Goal: Navigation & Orientation: Find specific page/section

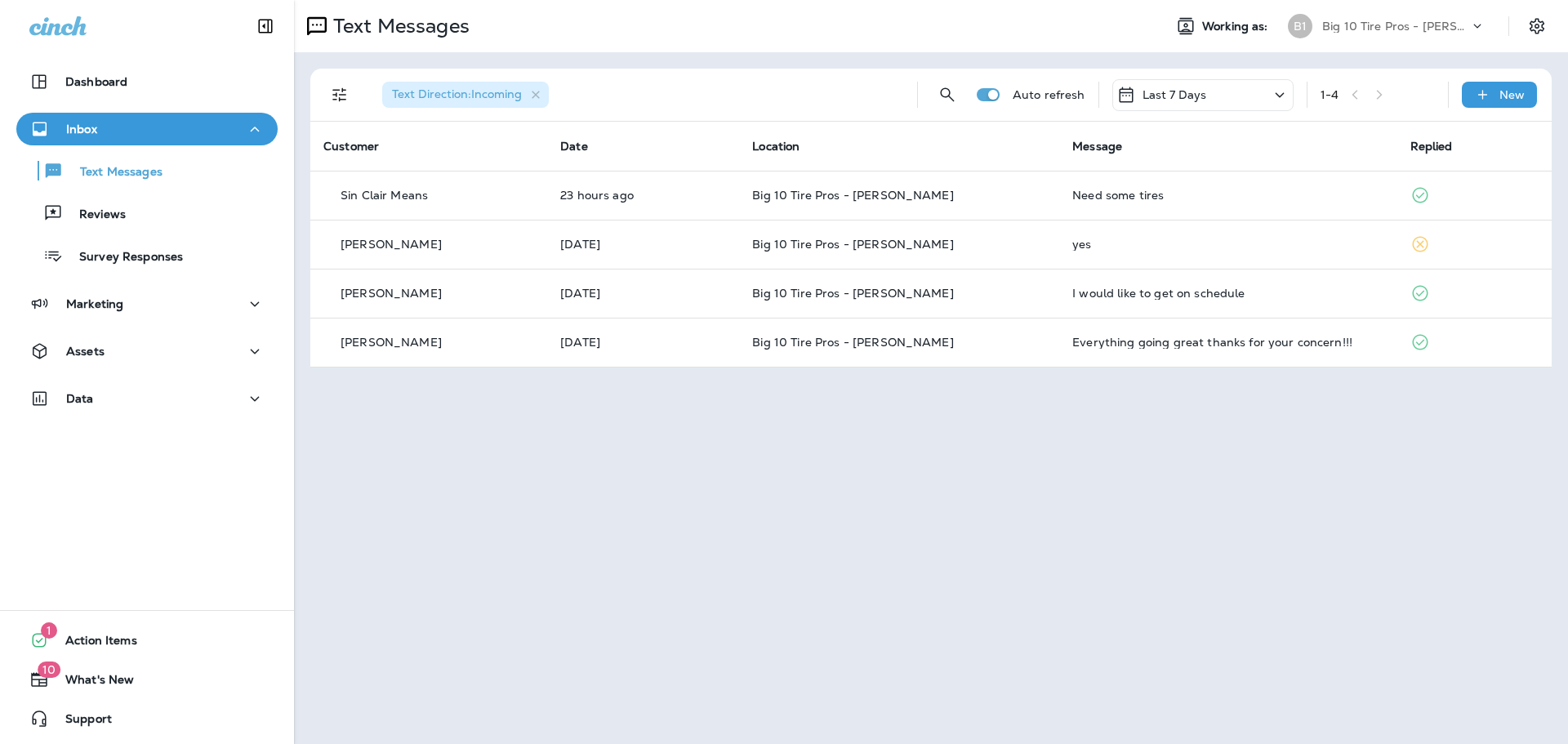
click at [106, 216] on p "Reviews" at bounding box center [93, 215] width 62 height 16
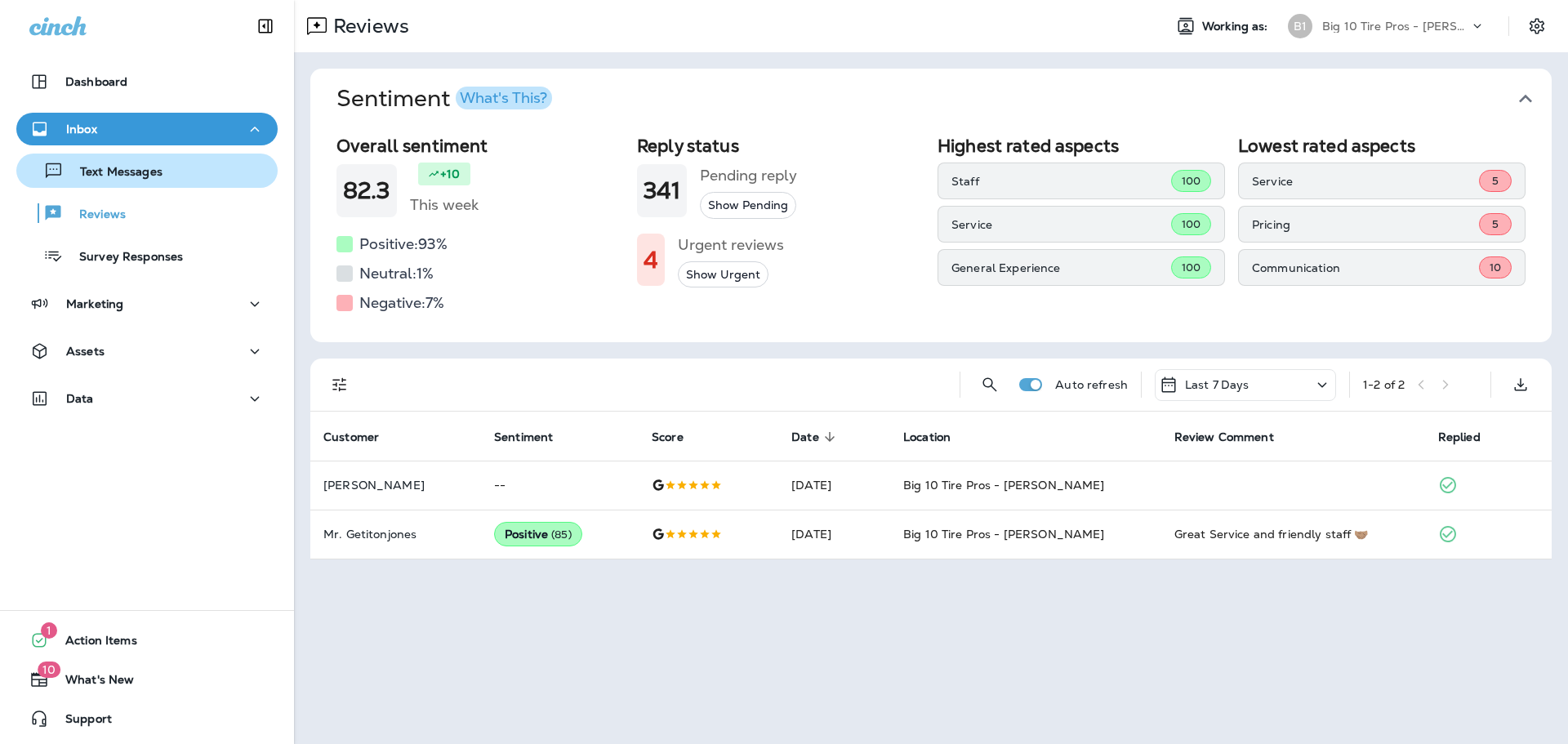
click at [135, 172] on p "Text Messages" at bounding box center [113, 172] width 99 height 16
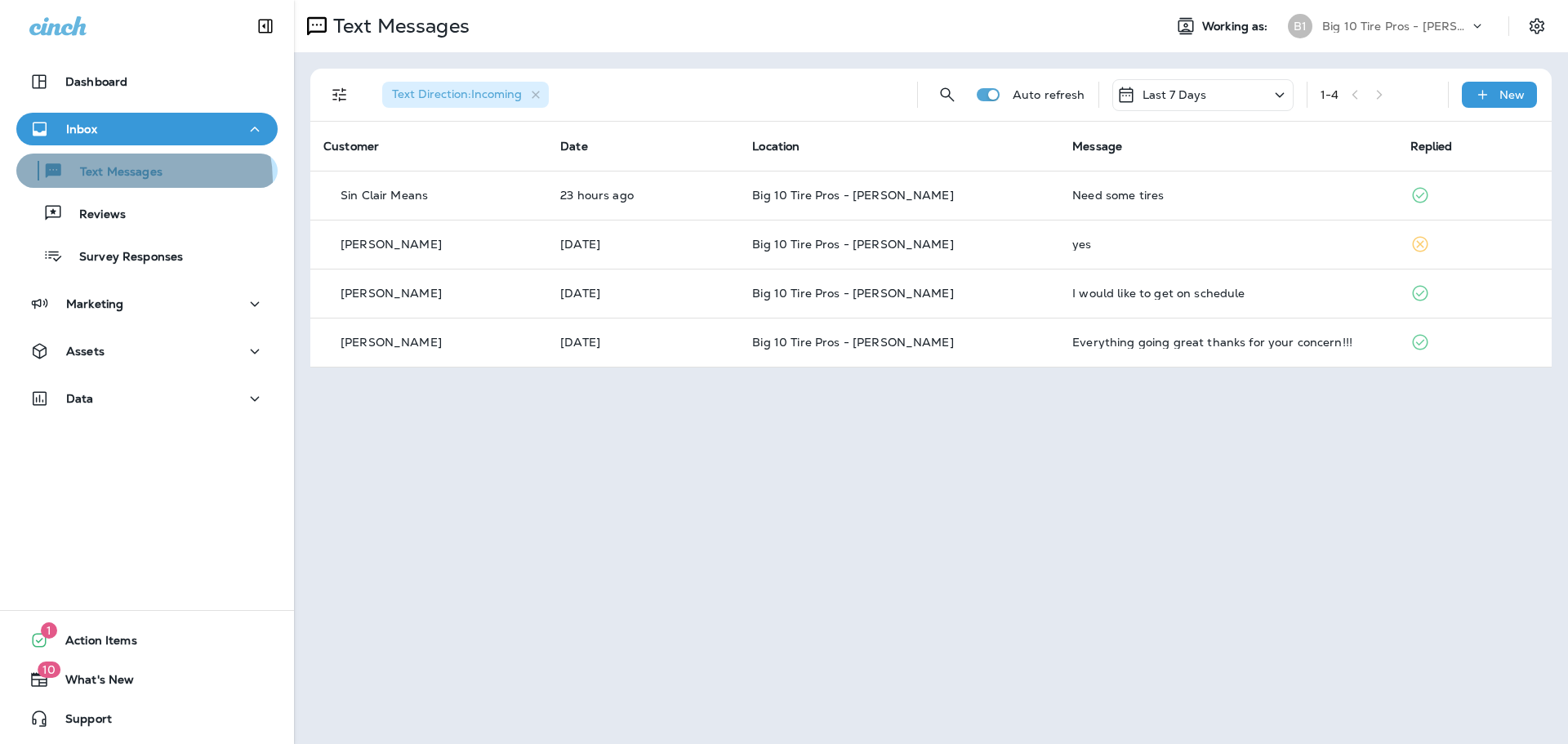
click at [135, 181] on div "Text Messages" at bounding box center [93, 171] width 140 height 24
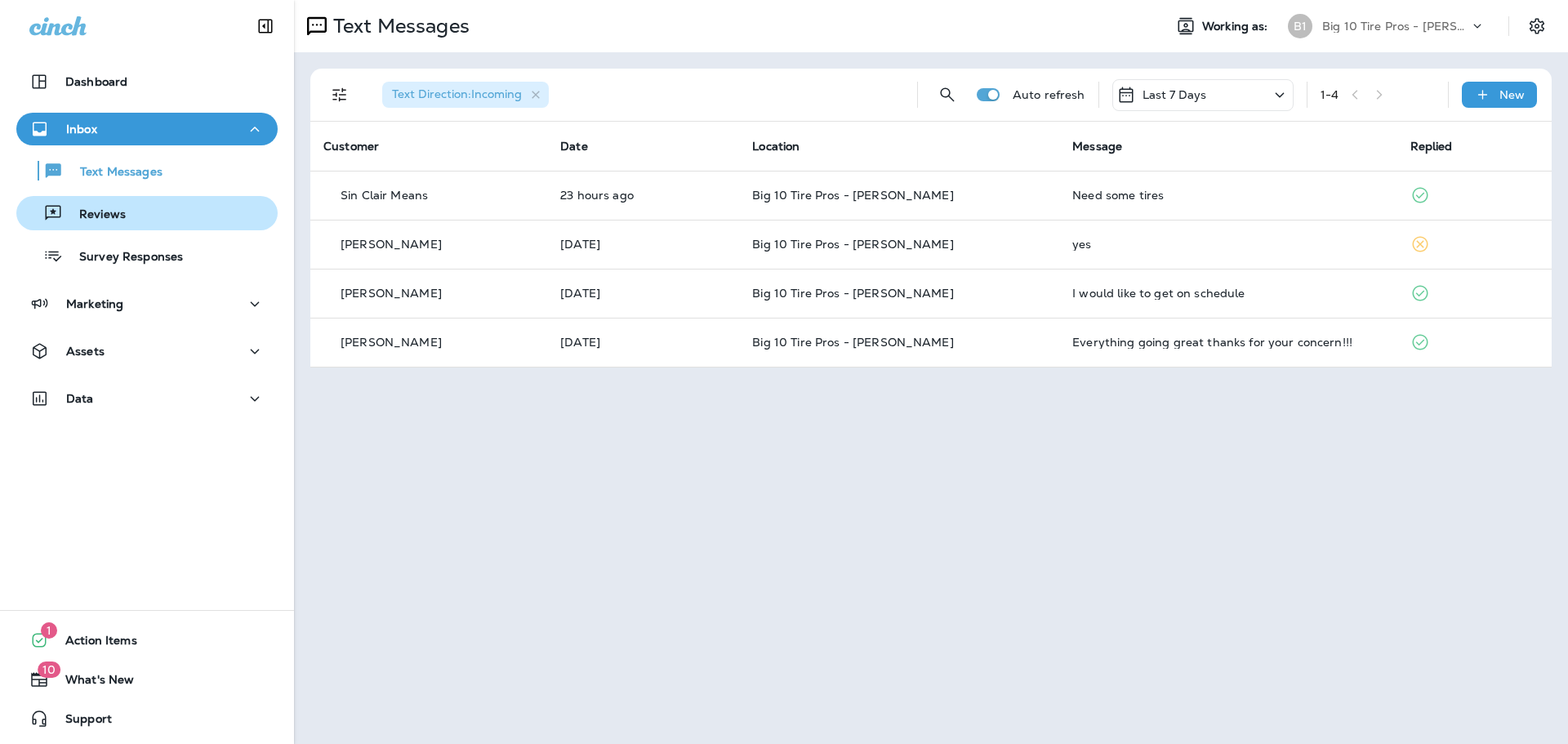
click at [130, 207] on div "Reviews" at bounding box center [147, 214] width 248 height 24
